Goal: Task Accomplishment & Management: Complete application form

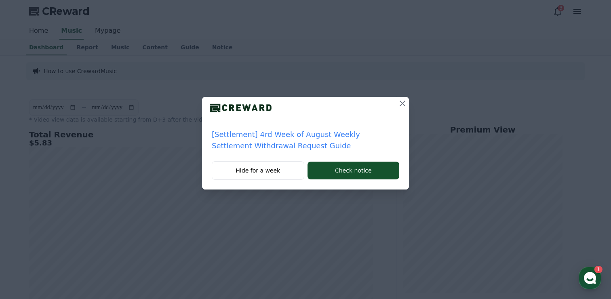
click at [402, 101] on icon at bounding box center [403, 104] width 10 height 10
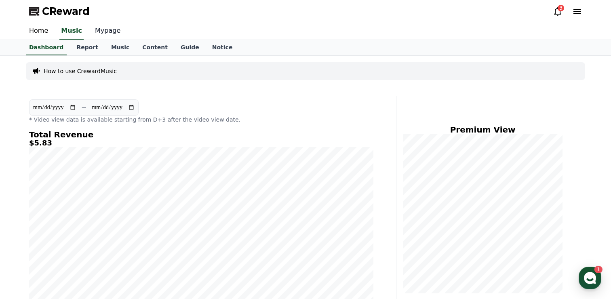
click at [99, 29] on link "Mypage" at bounding box center [107, 31] width 38 height 17
select select "**********"
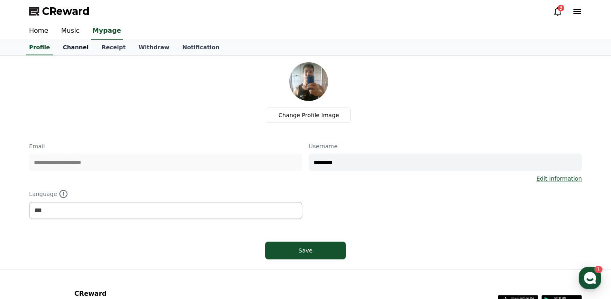
click at [79, 49] on link "Channel" at bounding box center [75, 47] width 39 height 15
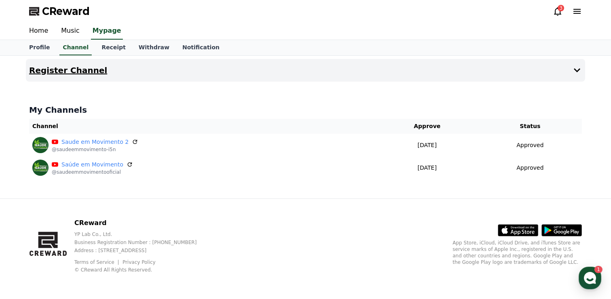
click at [377, 70] on button "Register Channel" at bounding box center [305, 70] width 559 height 23
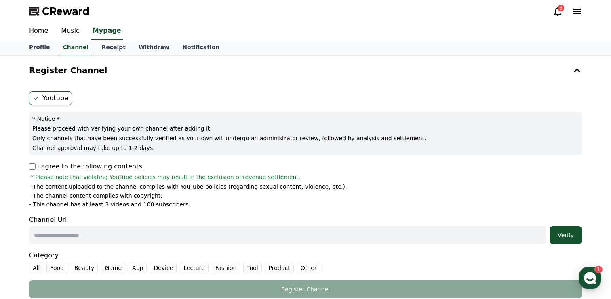
click at [54, 96] on label "Youtube" at bounding box center [50, 98] width 43 height 14
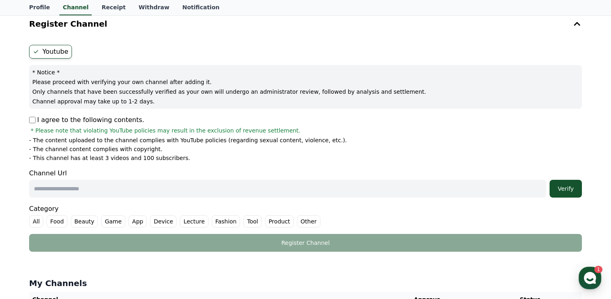
scroll to position [50, 0]
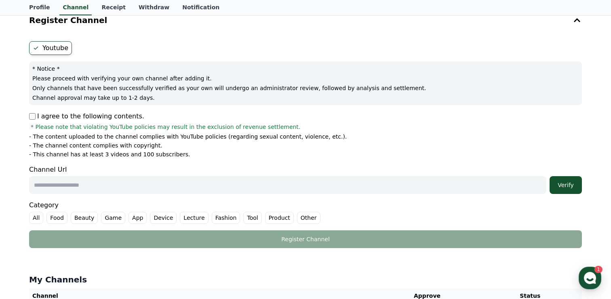
click at [63, 117] on p "I agree to the following contents." at bounding box center [86, 116] width 115 height 10
click at [116, 187] on input "text" at bounding box center [287, 185] width 517 height 18
paste input "**********"
type input "**********"
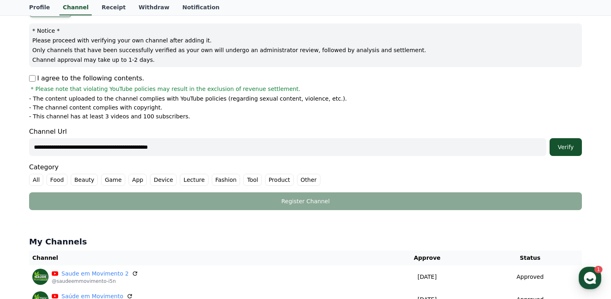
scroll to position [102, 0]
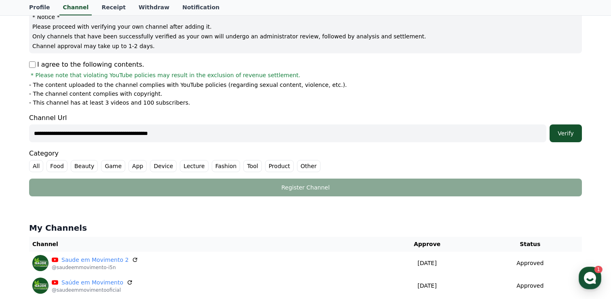
click at [297, 165] on label "Other" at bounding box center [308, 166] width 23 height 12
click at [557, 135] on div "Verify" at bounding box center [566, 133] width 26 height 8
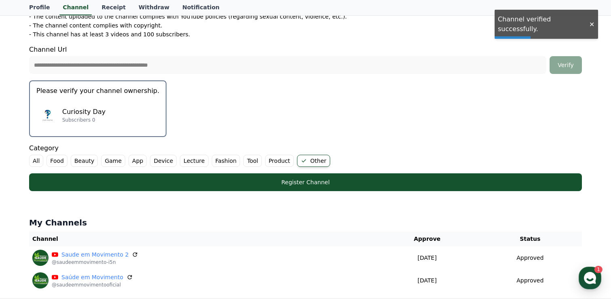
scroll to position [172, 0]
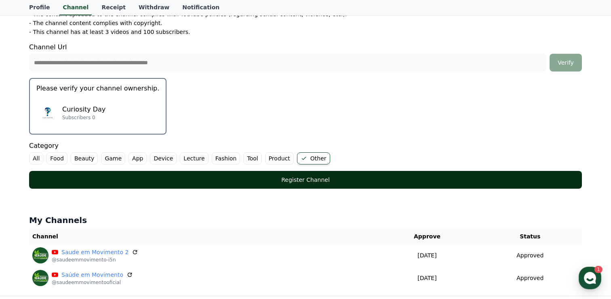
click at [303, 179] on div "Register Channel" at bounding box center [305, 180] width 520 height 8
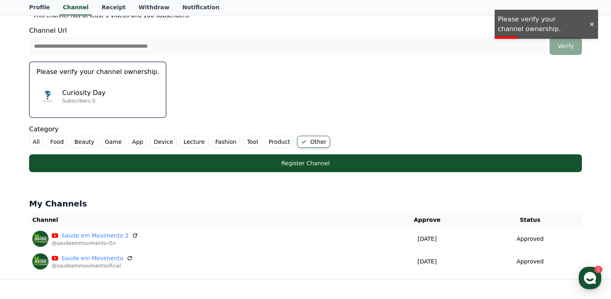
scroll to position [179, 0]
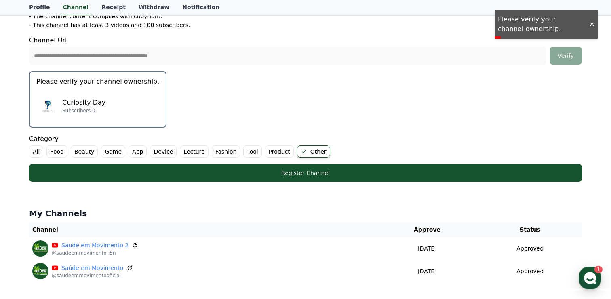
click at [107, 98] on div "Curiosity Day Subscribers 0" at bounding box center [97, 106] width 123 height 32
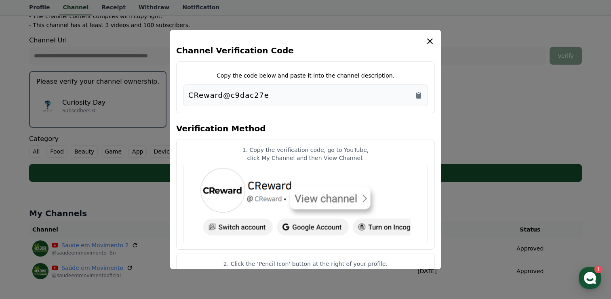
click at [309, 104] on div "CReward@c9dac27e" at bounding box center [305, 95] width 245 height 22
click at [363, 97] on div "CReward@c9dac27e" at bounding box center [305, 95] width 234 height 11
click at [419, 97] on icon "Copy to clipboard" at bounding box center [418, 96] width 5 height 6
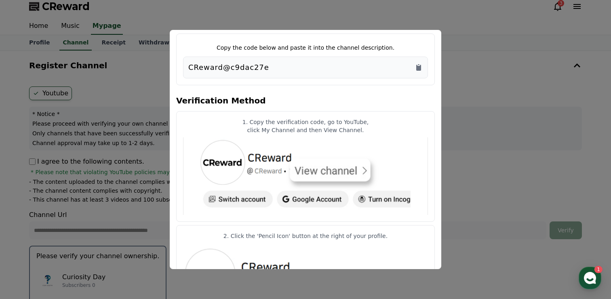
scroll to position [0, 0]
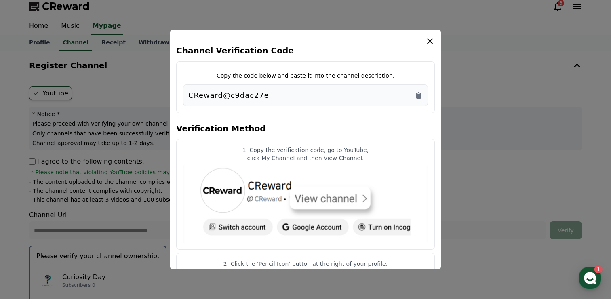
click at [430, 40] on icon "modal" at bounding box center [430, 41] width 10 height 10
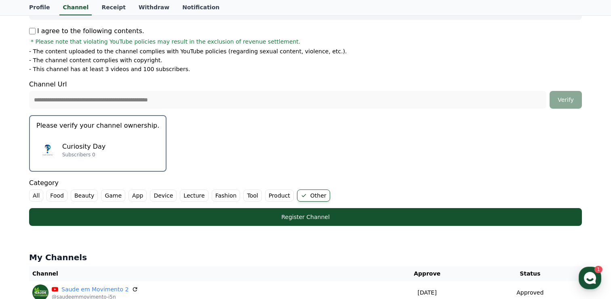
scroll to position [140, 0]
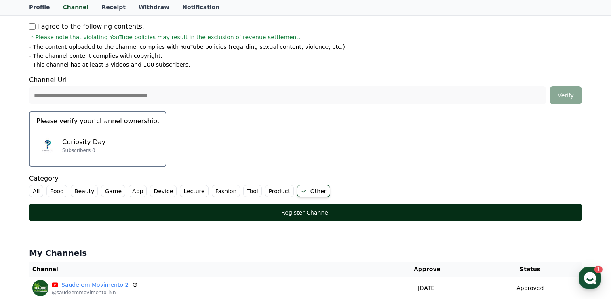
click at [309, 214] on div "Register Channel" at bounding box center [305, 212] width 520 height 8
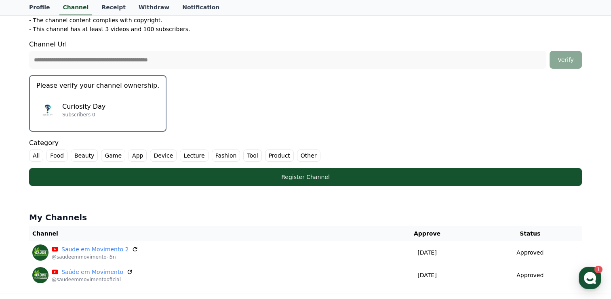
scroll to position [178, 0]
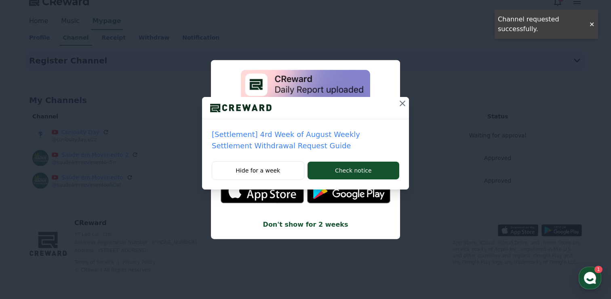
click at [402, 101] on icon at bounding box center [403, 104] width 10 height 10
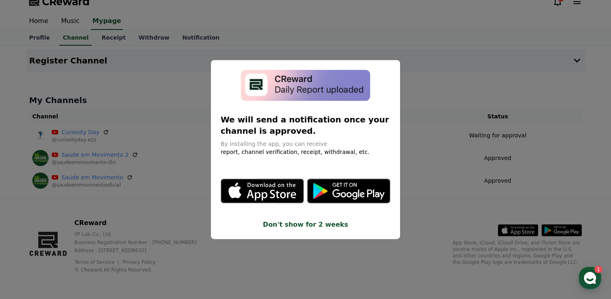
click at [450, 57] on button "close modal" at bounding box center [305, 149] width 611 height 299
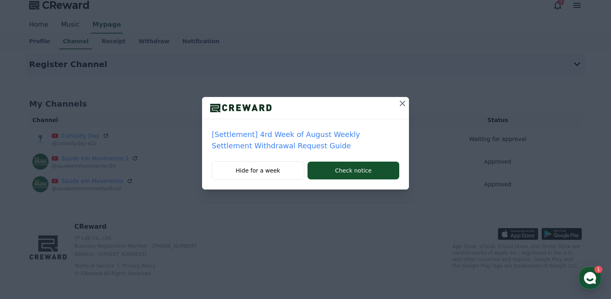
click at [404, 103] on icon at bounding box center [403, 104] width 10 height 10
click at [427, 92] on div "[Settlement] 4rd Week of August Weekly Settlement Withdrawal Request Guide Hide…" at bounding box center [305, 101] width 611 height 202
click at [411, 99] on div "[Settlement] 4rd Week of August Weekly Settlement Withdrawal Request Guide Hide…" at bounding box center [305, 101] width 611 height 202
click at [399, 103] on icon at bounding box center [403, 104] width 10 height 10
click at [398, 107] on icon at bounding box center [403, 104] width 10 height 10
